Goal: Find specific page/section: Find specific page/section

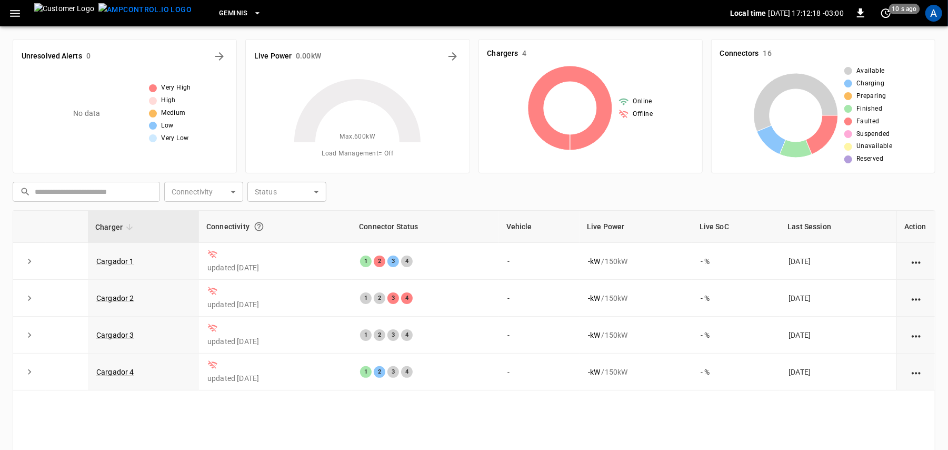
click at [20, 15] on icon "button" at bounding box center [14, 13] width 13 height 13
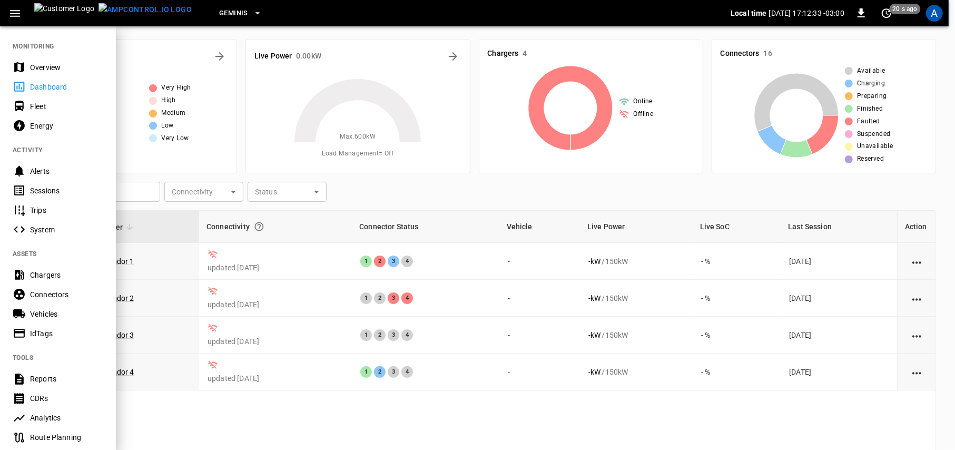
click at [215, 149] on div at bounding box center [477, 225] width 955 height 450
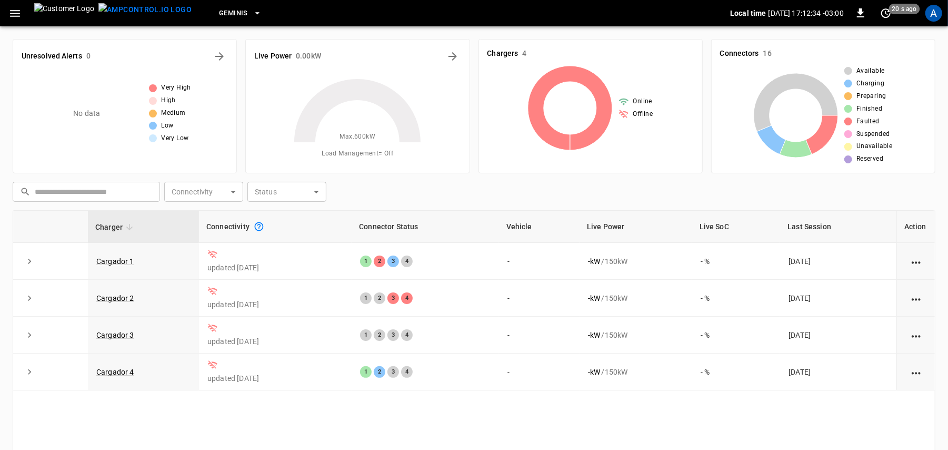
click at [254, 229] on icon "Connection between the charger and our software." at bounding box center [259, 226] width 11 height 11
click at [224, 226] on div "Connectivity" at bounding box center [275, 226] width 138 height 19
drag, startPoint x: 279, startPoint y: 379, endPoint x: 230, endPoint y: 260, distance: 128.7
click at [230, 260] on tbody "Cargador 1 updated 2 days ago 1 2 3 4 - - kW / 150 kW - % 2 days ago Cargador 2…" at bounding box center [474, 316] width 922 height 147
click at [260, 276] on td "updated [DATE]" at bounding box center [275, 261] width 153 height 37
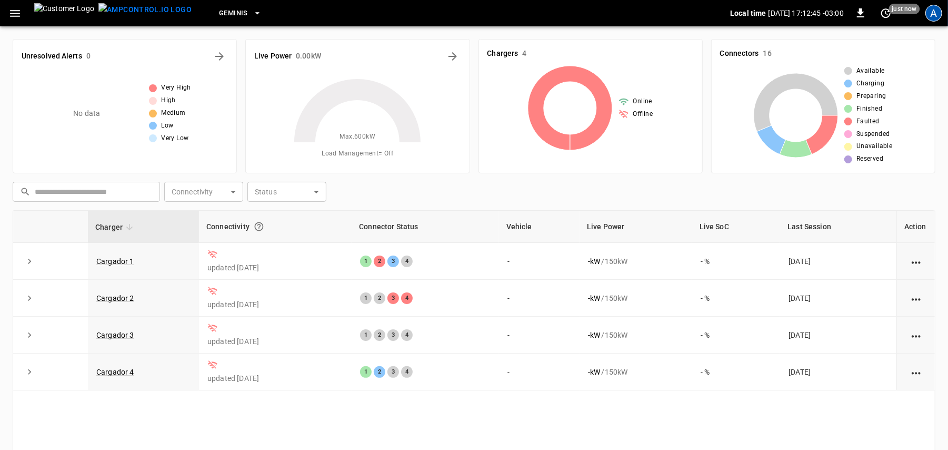
click at [940, 9] on div "A" at bounding box center [934, 13] width 17 height 17
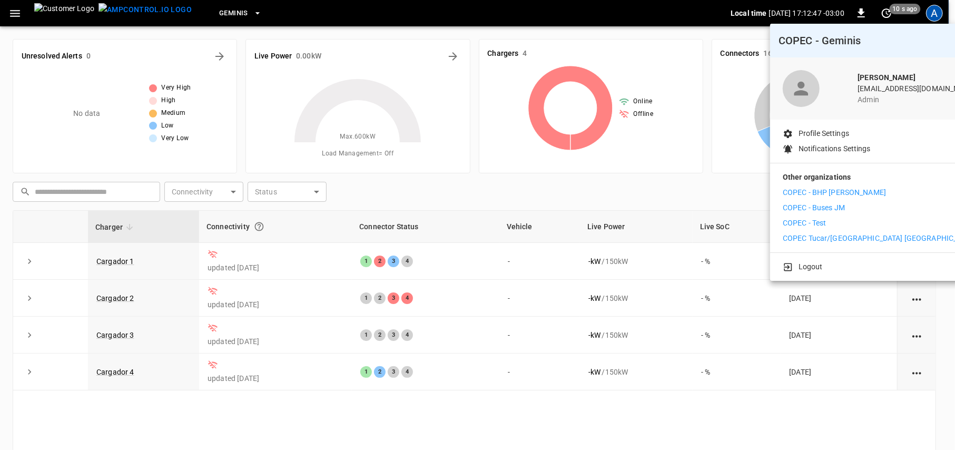
click at [828, 225] on li "COPEC - Test" at bounding box center [880, 222] width 194 height 11
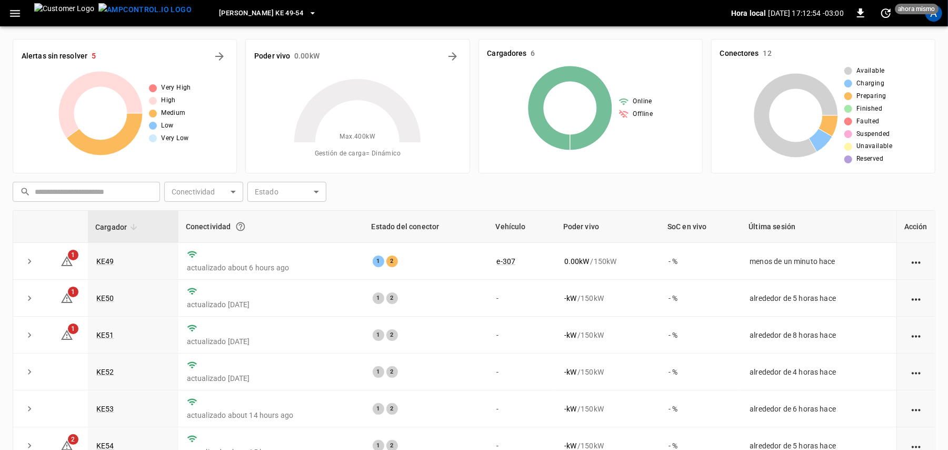
click at [219, 21] on button "Loza Colon KE 49-54" at bounding box center [268, 13] width 106 height 21
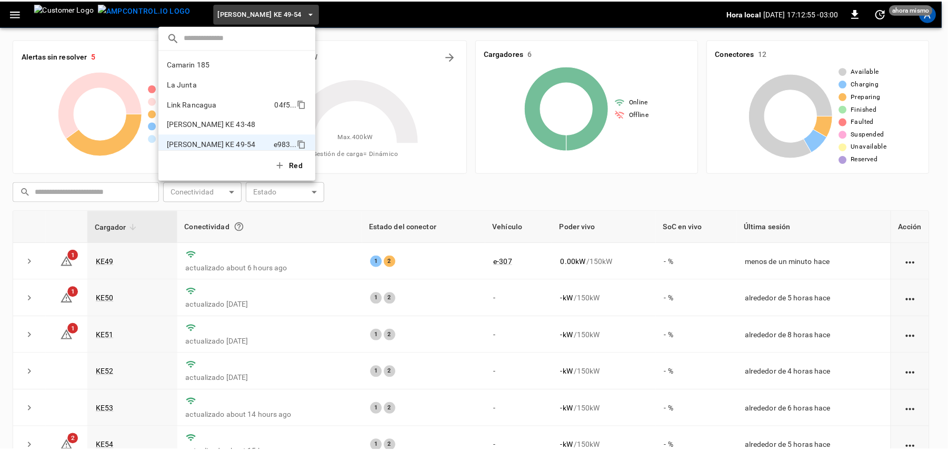
scroll to position [8, 0]
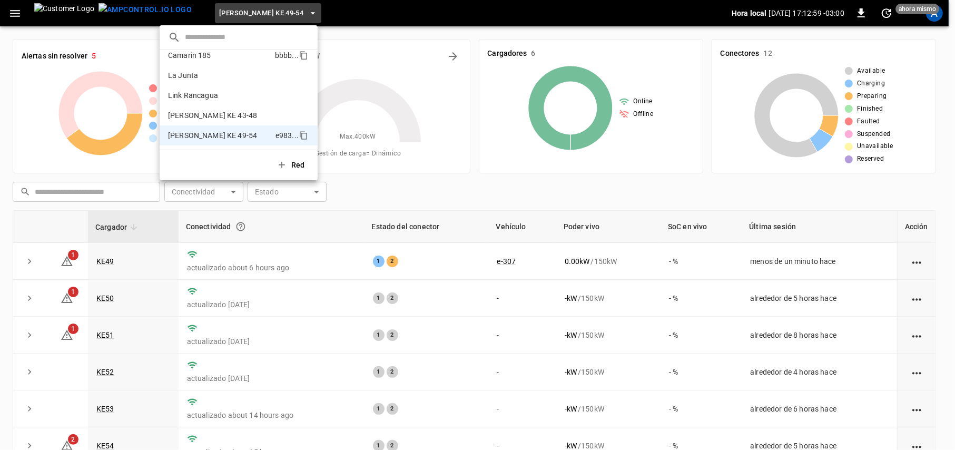
click at [225, 56] on p "Camarin 185" at bounding box center [219, 55] width 103 height 11
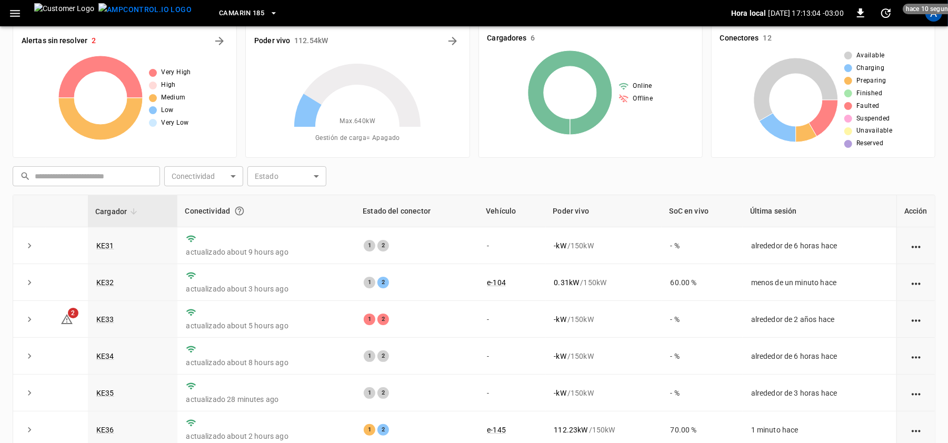
scroll to position [0, 0]
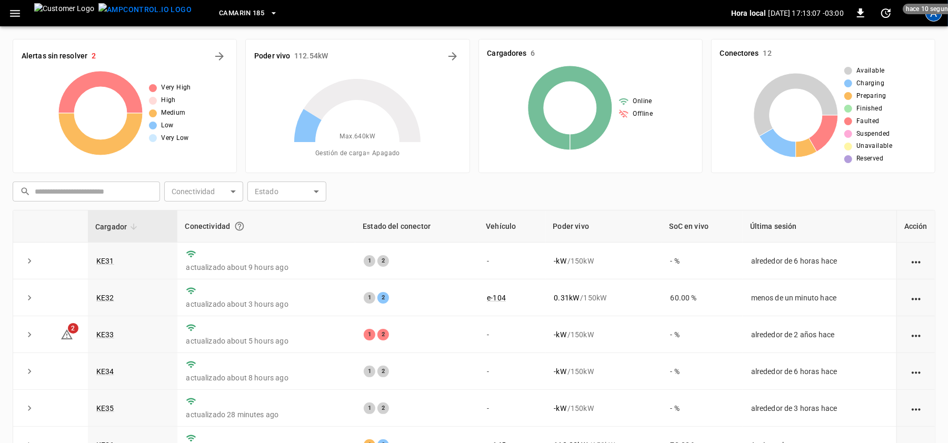
click at [936, 17] on div "A" at bounding box center [934, 13] width 17 height 17
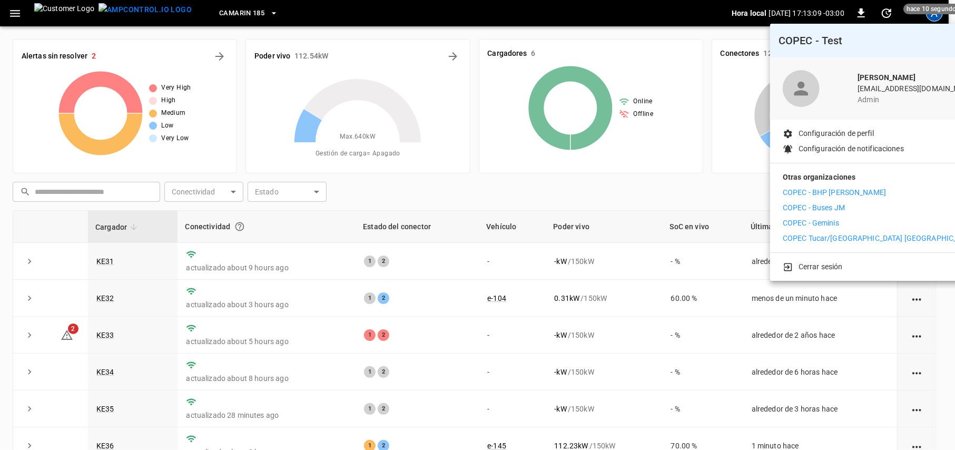
click at [826, 223] on p "COPEC - Geminis" at bounding box center [811, 222] width 56 height 11
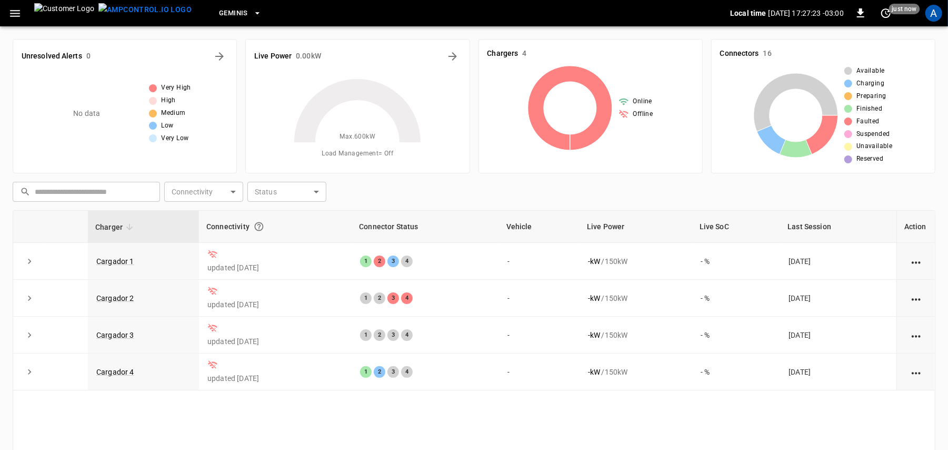
click at [362, 163] on icon at bounding box center [358, 142] width 132 height 132
